Goal: Navigation & Orientation: Find specific page/section

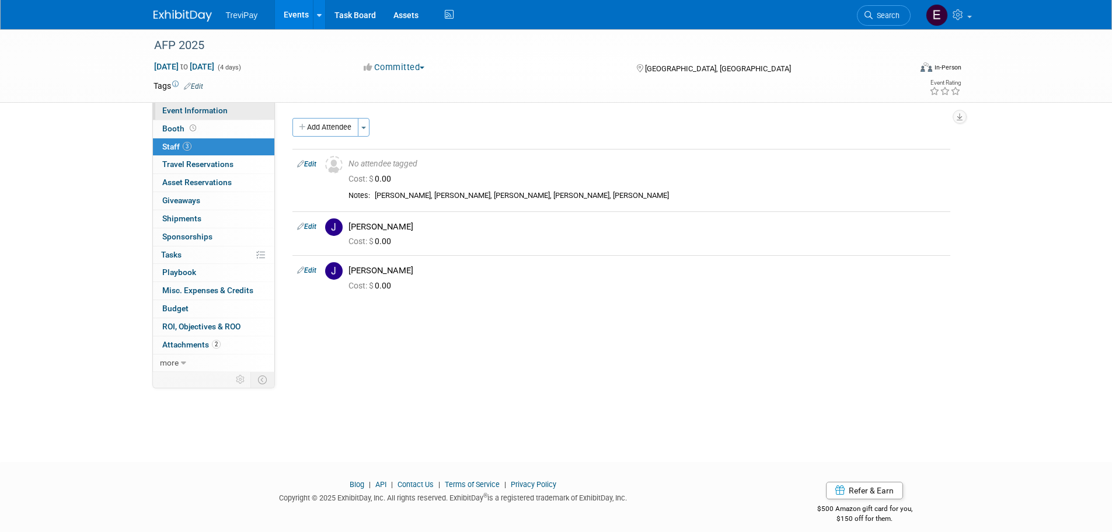
click at [224, 116] on link "Event Information" at bounding box center [213, 111] width 121 height 18
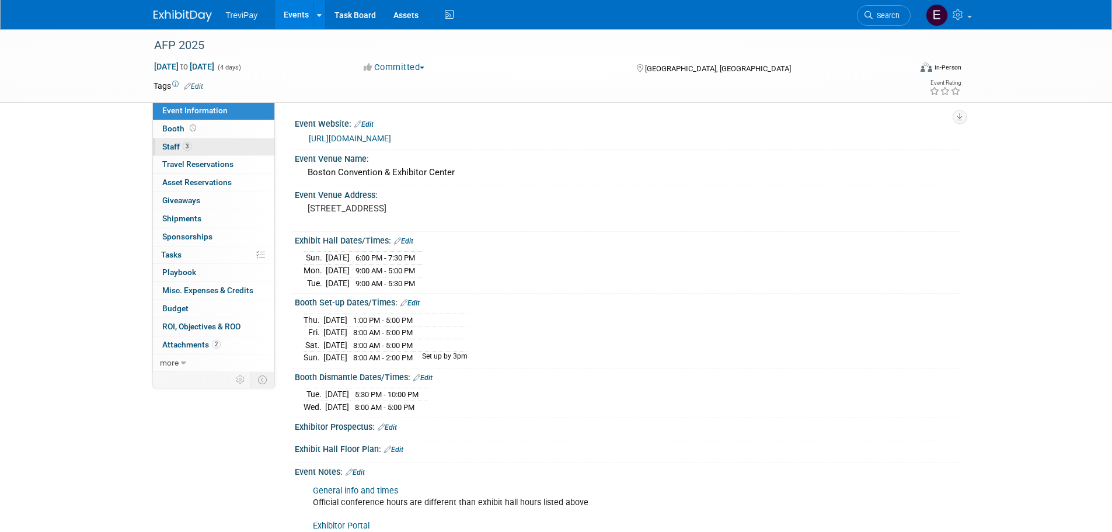
click at [224, 144] on link "3 Staff 3" at bounding box center [213, 147] width 121 height 18
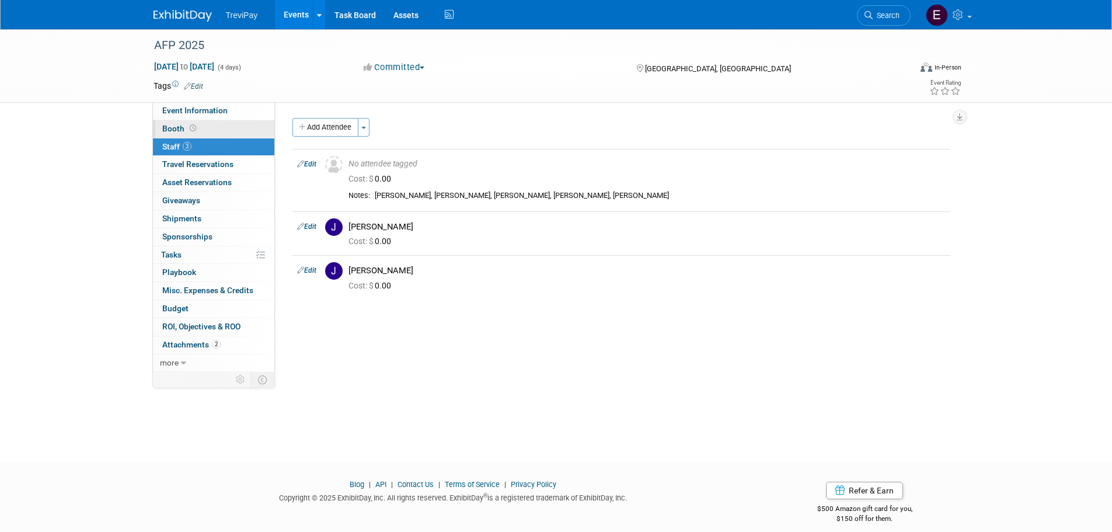
click at [228, 128] on link "Booth" at bounding box center [213, 129] width 121 height 18
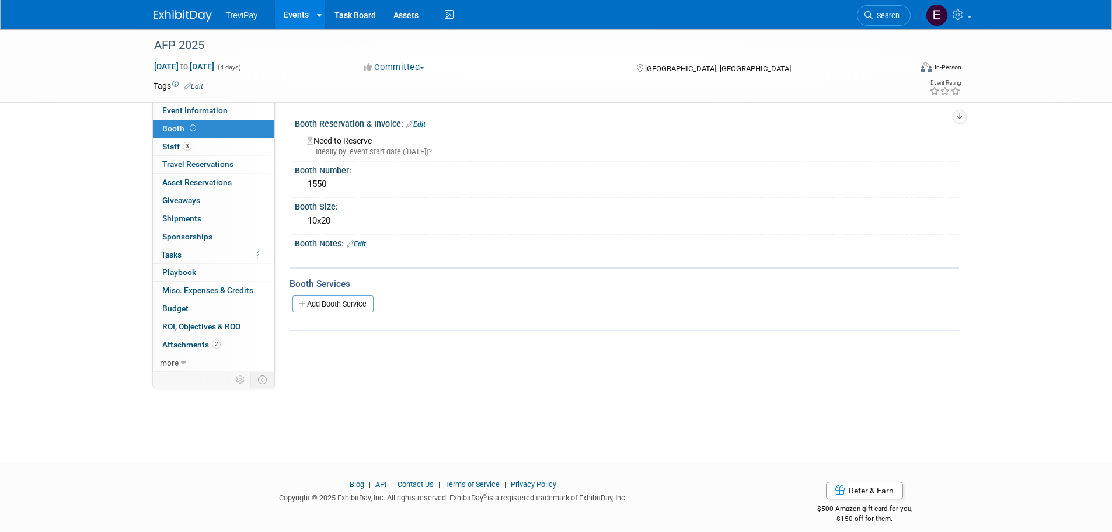
click at [187, 20] on img at bounding box center [183, 16] width 58 height 12
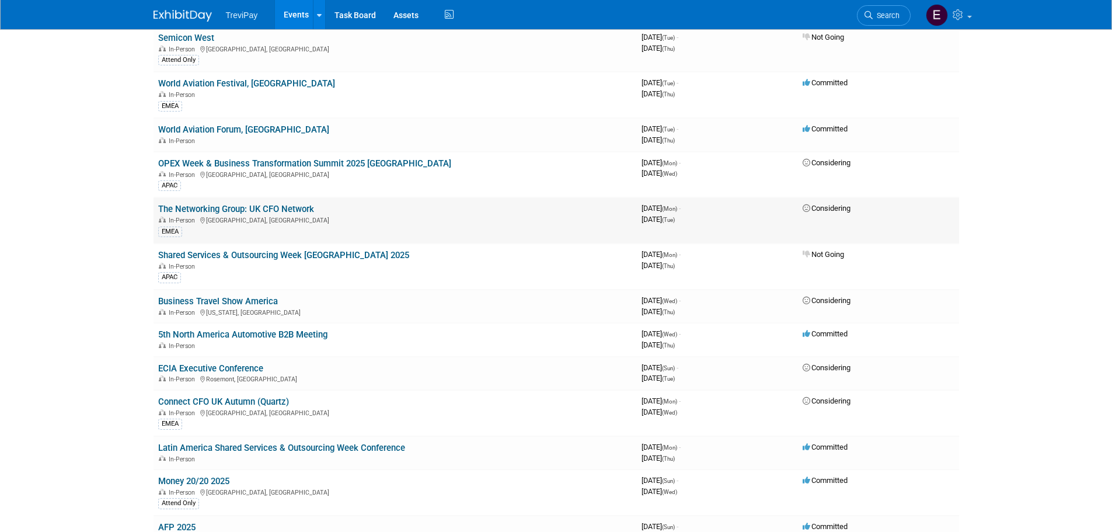
scroll to position [117, 0]
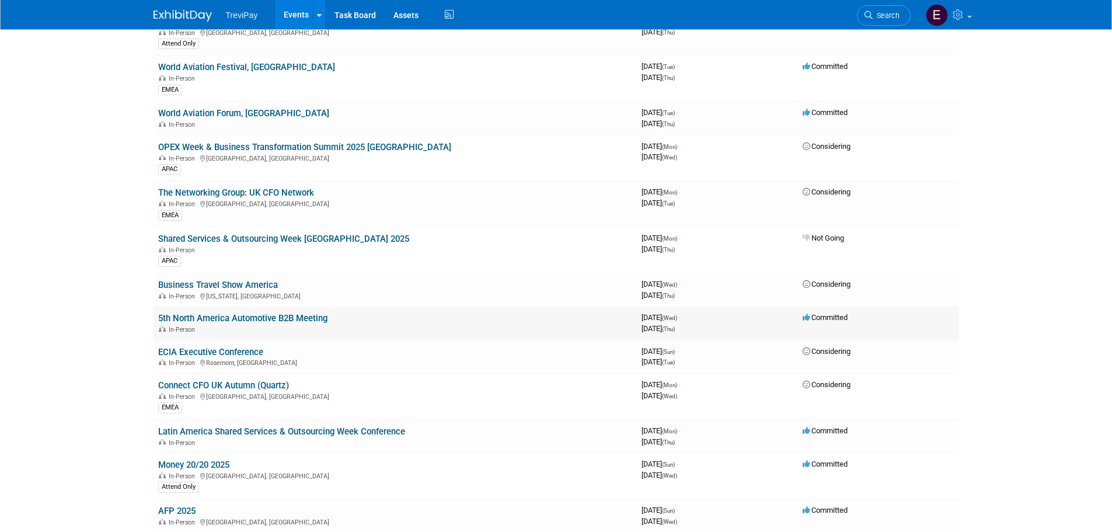
click at [293, 315] on link "5th North America Automotive B2B Meeting" at bounding box center [242, 318] width 169 height 11
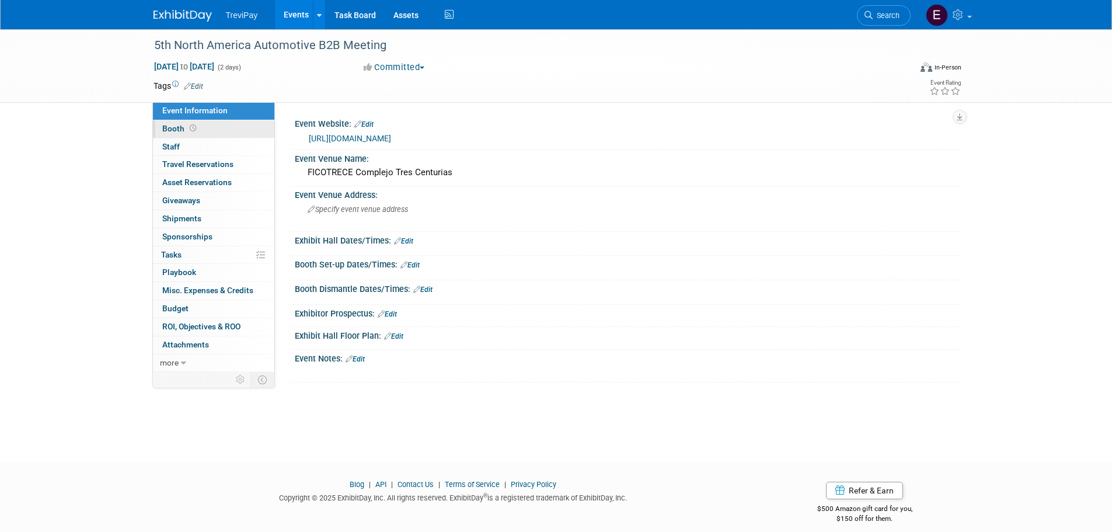
click at [257, 127] on link "Booth" at bounding box center [213, 129] width 121 height 18
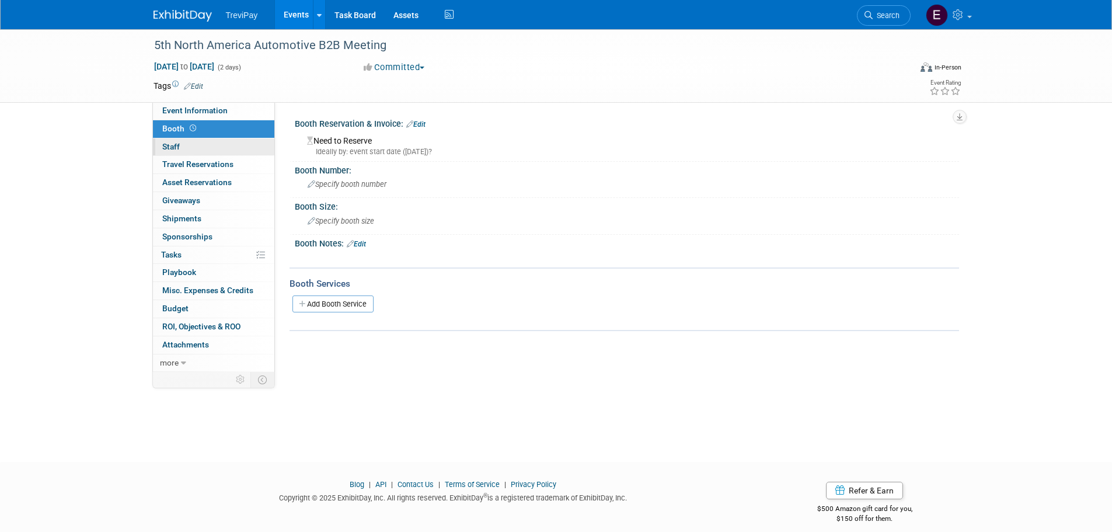
click at [248, 145] on link "0 Staff 0" at bounding box center [213, 147] width 121 height 18
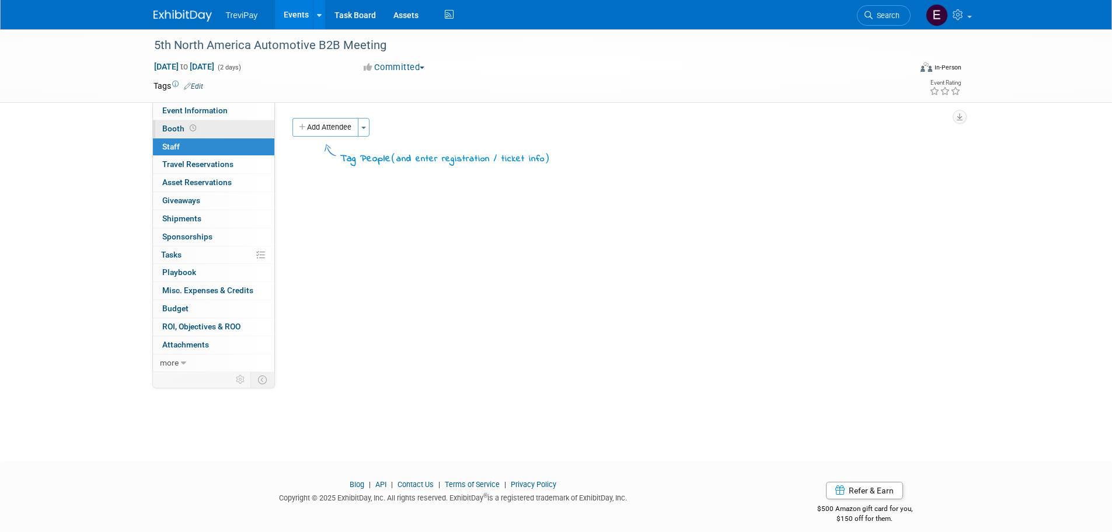
click at [247, 132] on link "Booth" at bounding box center [213, 129] width 121 height 18
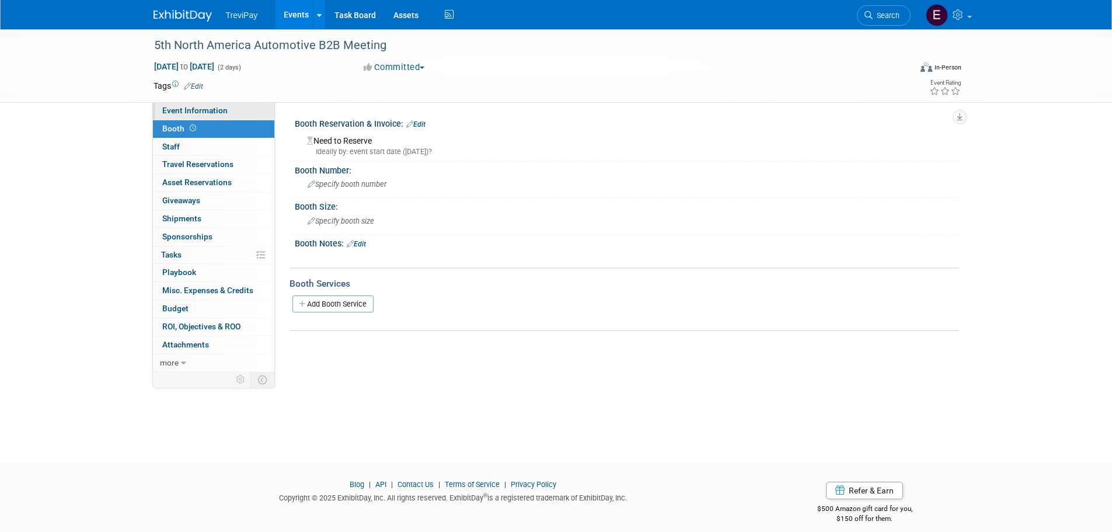
click at [234, 113] on link "Event Information" at bounding box center [213, 111] width 121 height 18
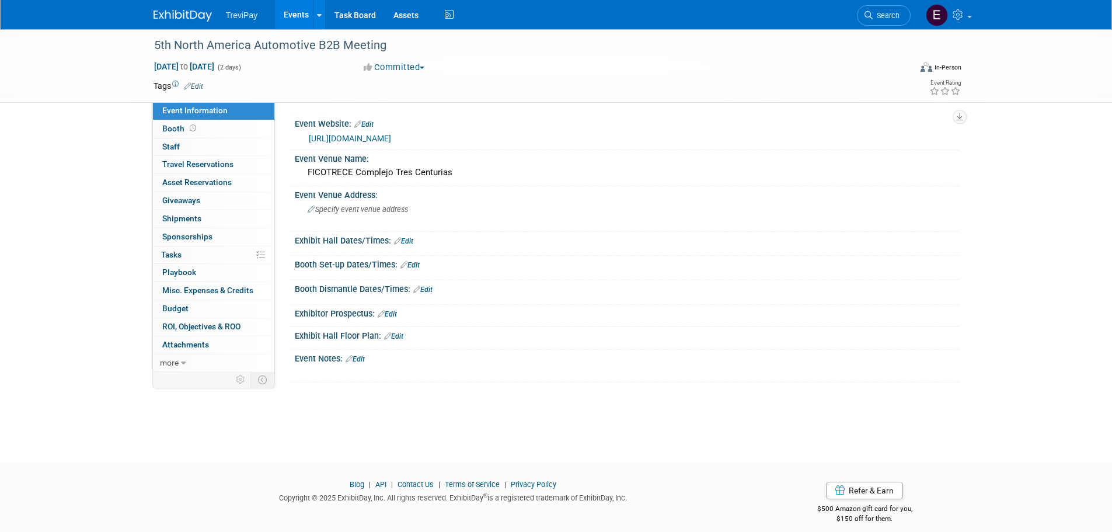
click at [370, 141] on link "http://auto.capim.com.mx" at bounding box center [350, 138] width 82 height 9
click at [199, 145] on link "0 Staff 0" at bounding box center [213, 147] width 121 height 18
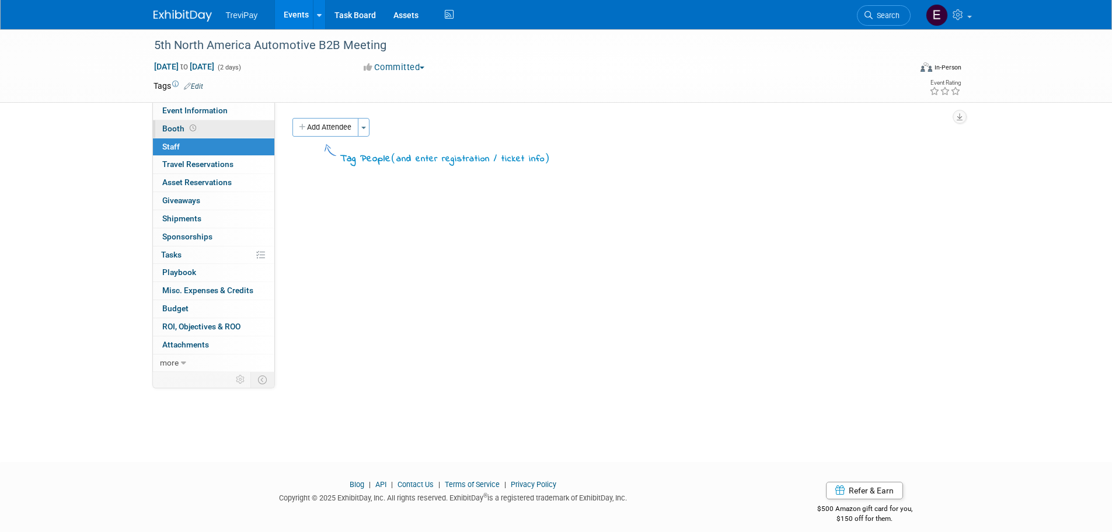
click at [213, 124] on link "Booth" at bounding box center [213, 129] width 121 height 18
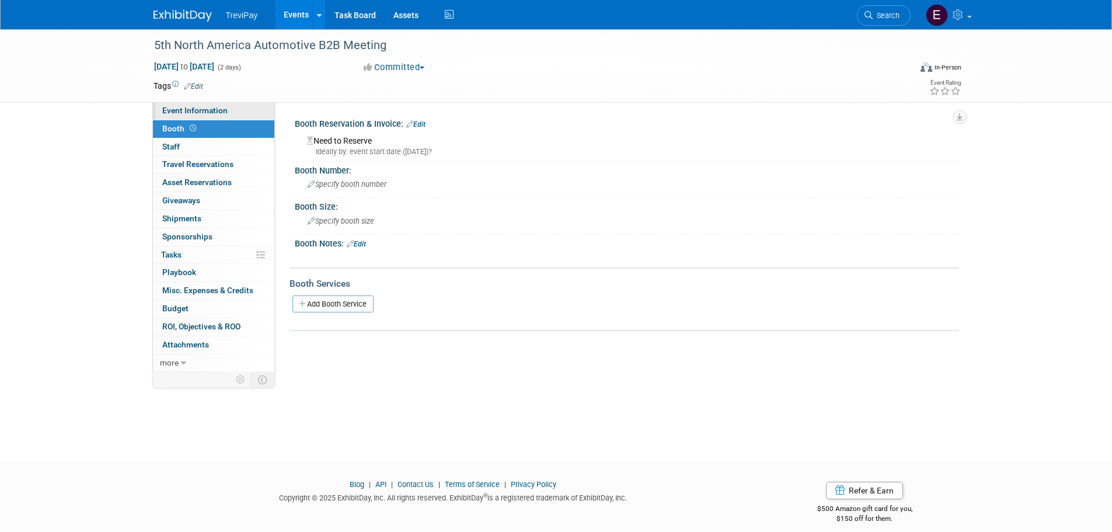
click at [226, 109] on link "Event Information" at bounding box center [213, 111] width 121 height 18
